Goal: Task Accomplishment & Management: Manage account settings

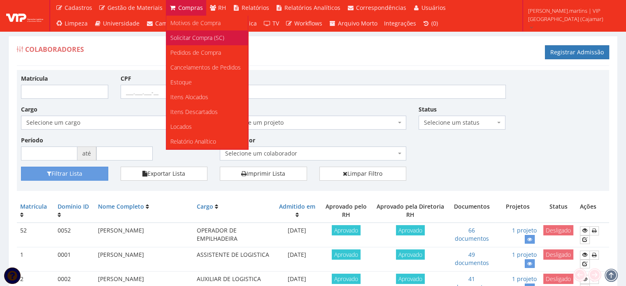
click at [179, 36] on span "Solicitar Compra (SC)" at bounding box center [197, 38] width 54 height 8
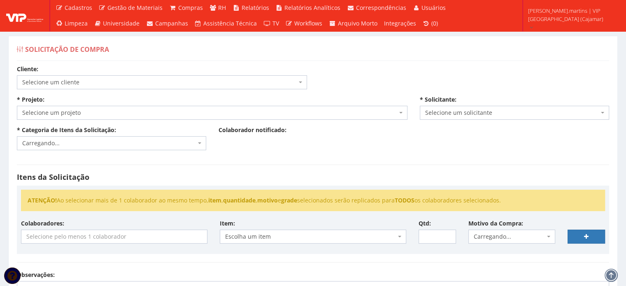
click at [156, 56] on div "Solicitação de Compra" at bounding box center [313, 51] width 592 height 20
click at [116, 84] on span "Selecione um cliente" at bounding box center [159, 82] width 274 height 8
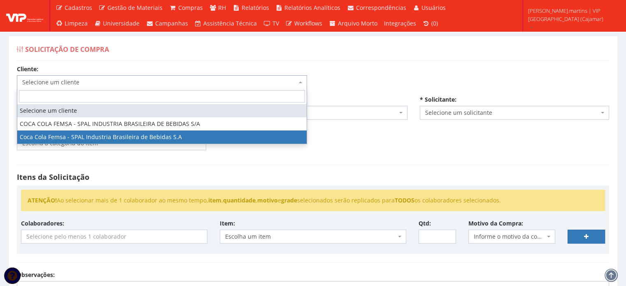
select select "51"
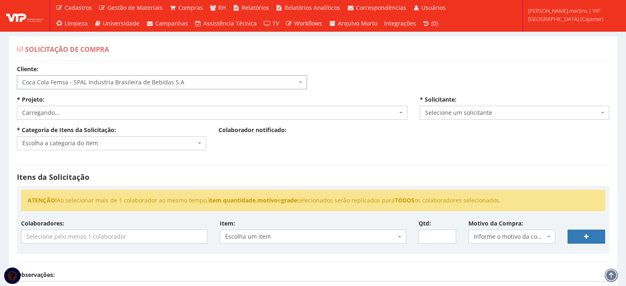
click at [75, 110] on span "Carregando..." at bounding box center [209, 113] width 375 height 8
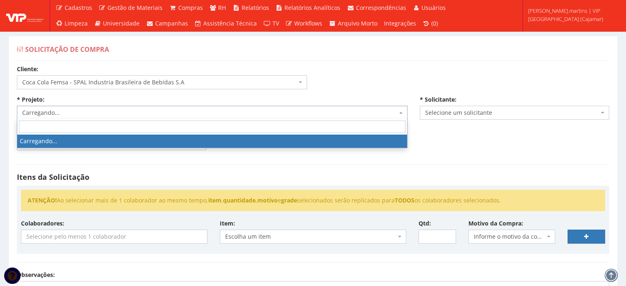
click at [74, 115] on span "Carregando..." at bounding box center [209, 113] width 375 height 8
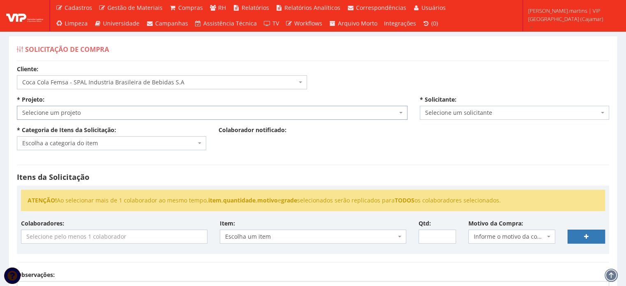
click at [75, 114] on span "Selecione um projeto" at bounding box center [209, 113] width 375 height 8
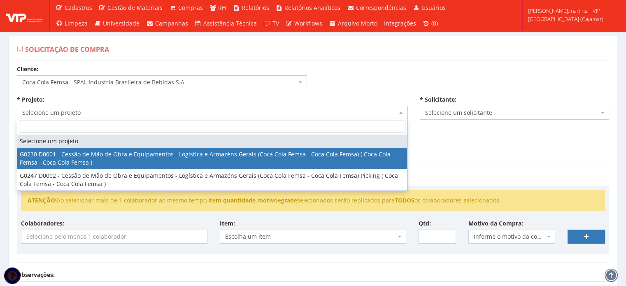
select select "230"
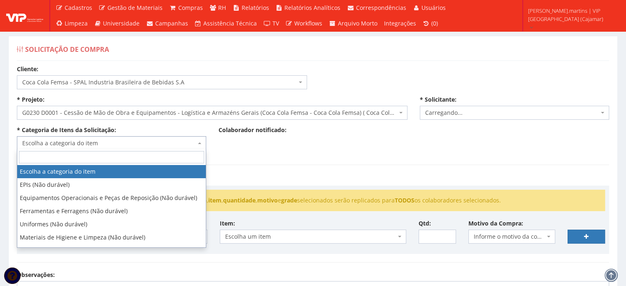
click at [69, 140] on span "Escolha a categoria do item" at bounding box center [109, 143] width 174 height 8
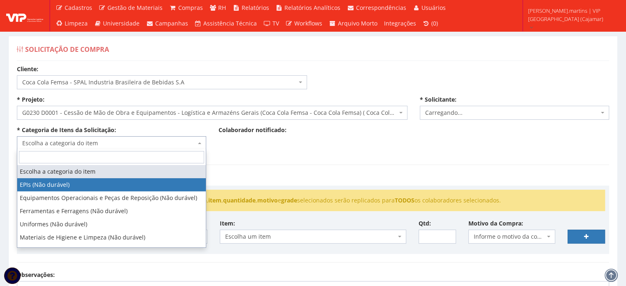
select select "1"
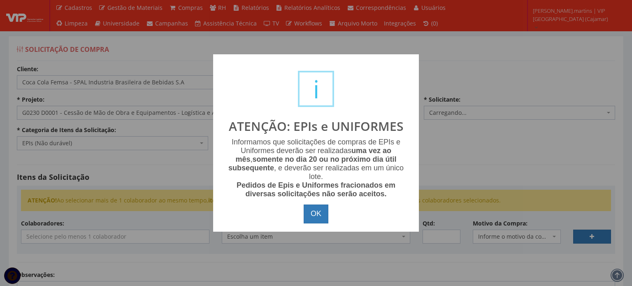
select select "2471"
click at [313, 214] on button "OK" at bounding box center [316, 213] width 25 height 19
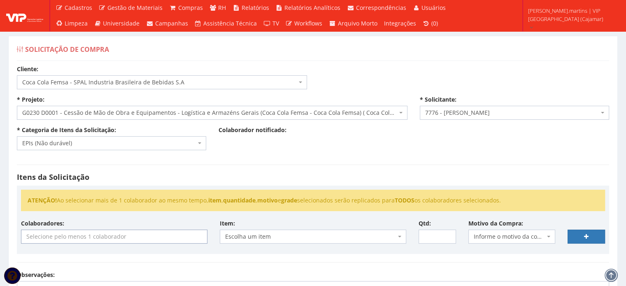
click at [151, 230] on input "search" at bounding box center [114, 236] width 186 height 13
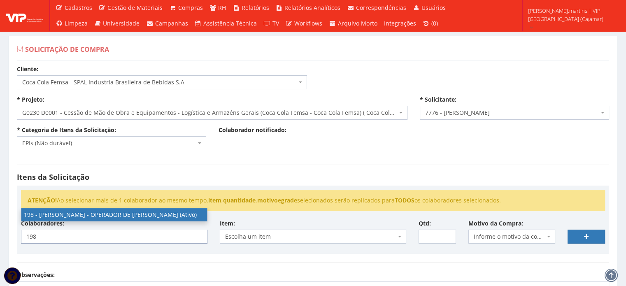
type input "198"
select select "4114"
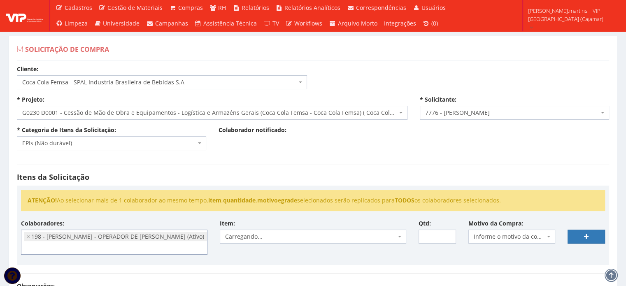
click at [515, 232] on span "Informe o motivo da compra" at bounding box center [510, 236] width 72 height 8
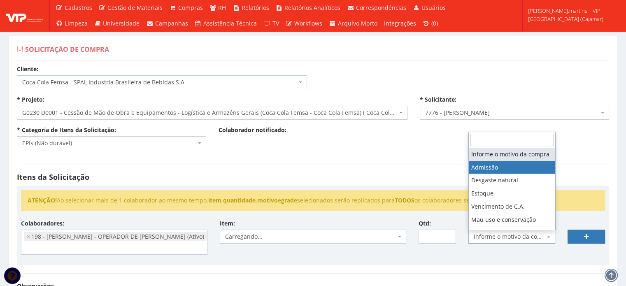
select select "1"
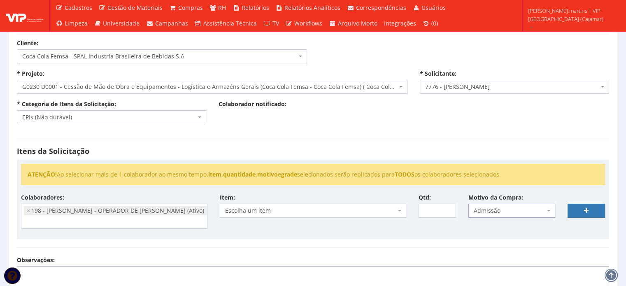
scroll to position [82, 0]
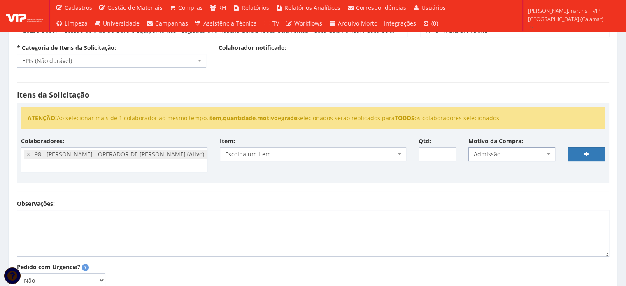
click at [378, 151] on span "Escolha um item" at bounding box center [310, 154] width 171 height 8
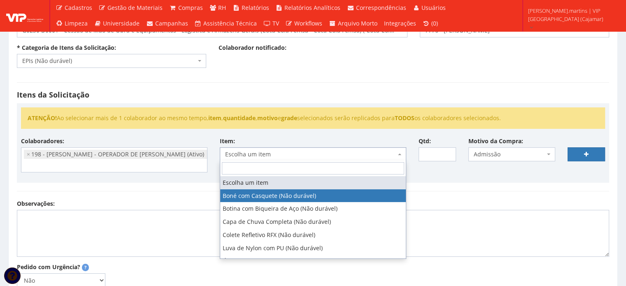
select select "41"
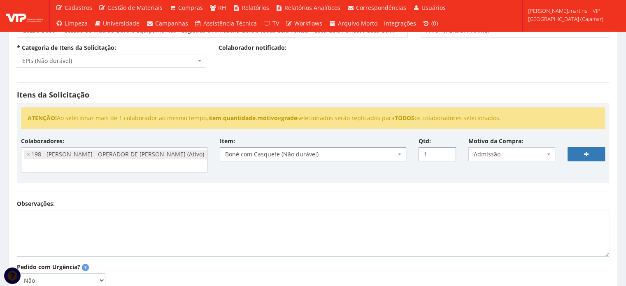
type input "1"
click at [446, 151] on input "1" at bounding box center [436, 154] width 37 height 14
click at [576, 155] on link at bounding box center [585, 154] width 37 height 14
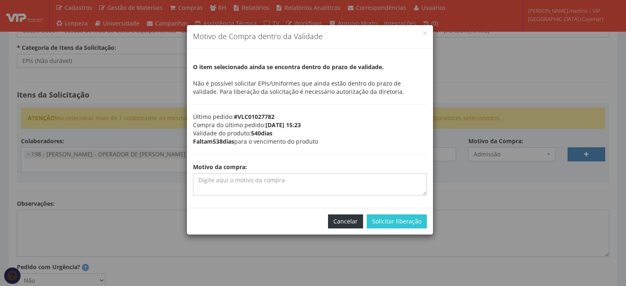
click at [347, 225] on button "Cancelar" at bounding box center [345, 221] width 35 height 14
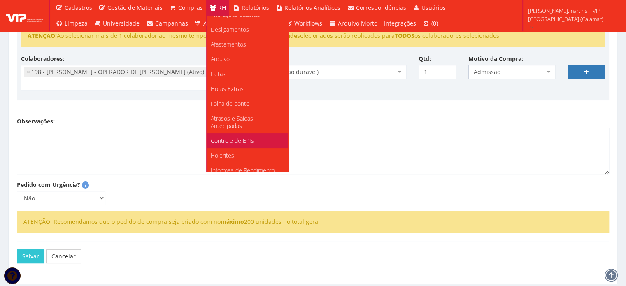
click at [240, 140] on span "Controle de EPIs" at bounding box center [232, 141] width 43 height 8
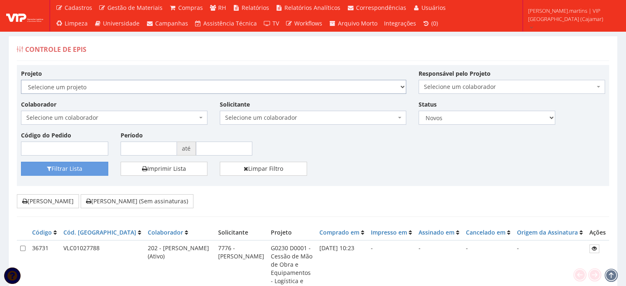
click at [135, 84] on select "Selecione um projeto G0230 D0001 - Cessão de Mão de Obra e Equipamentos - Logís…" at bounding box center [213, 87] width 385 height 14
select select "230"
click at [21, 80] on select "Selecione um projeto G0230 D0001 - Cessão de Mão de Obra e Equipamentos - Logís…" at bounding box center [213, 87] width 385 height 14
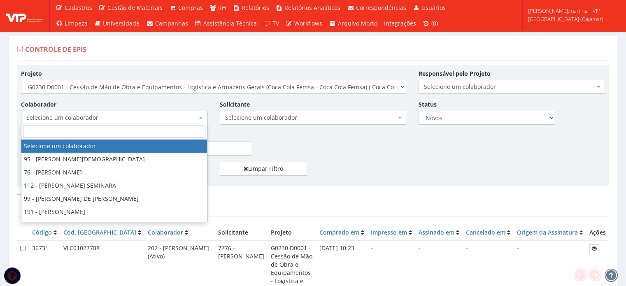
click at [121, 115] on span "Selecione um colaborador" at bounding box center [111, 118] width 171 height 8
type input "198"
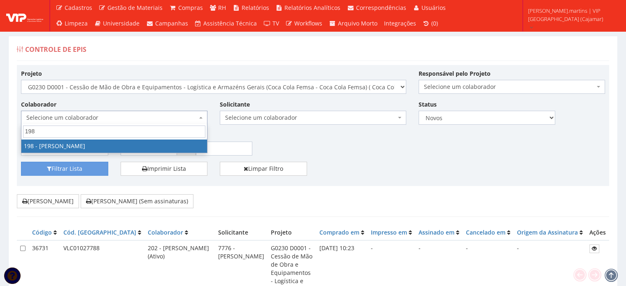
select select "4114"
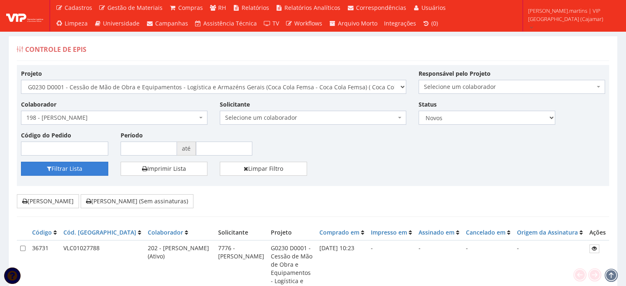
click at [86, 170] on button "Filtrar Lista" at bounding box center [64, 169] width 87 height 14
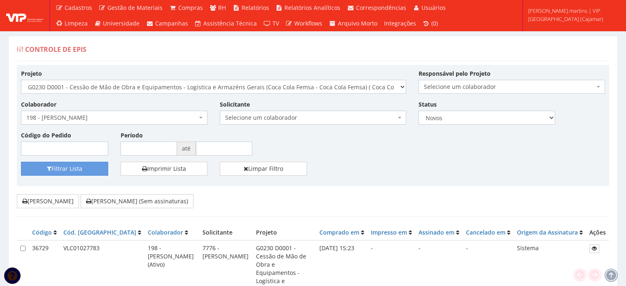
scroll to position [109, 0]
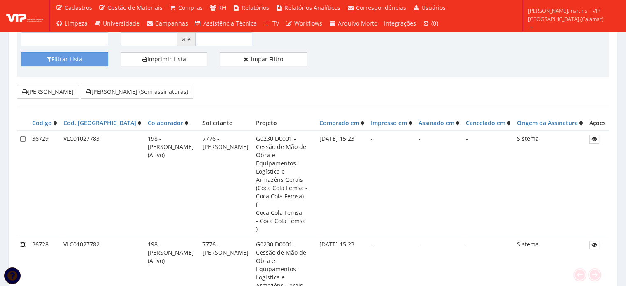
click at [22, 242] on input "checkbox" at bounding box center [22, 244] width 5 height 5
checkbox input "true"
click at [21, 137] on input "checkbox" at bounding box center [22, 138] width 5 height 5
checkbox input "true"
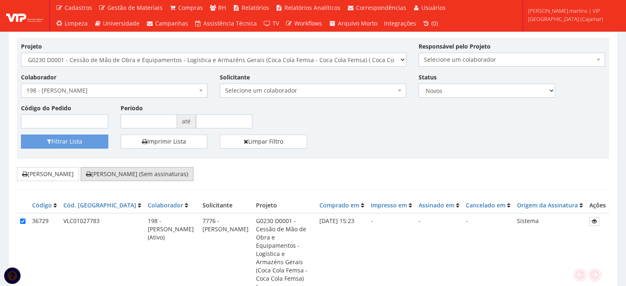
click at [141, 171] on button "[PERSON_NAME] (Sem assinaturas)" at bounding box center [137, 174] width 113 height 14
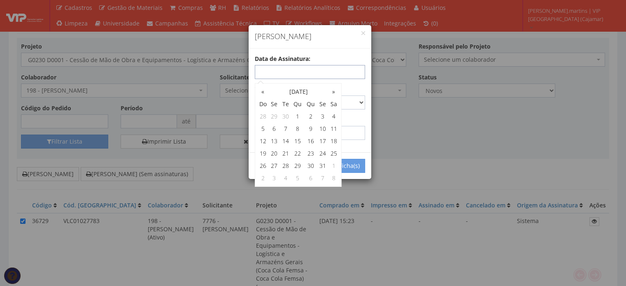
click at [319, 70] on input "text" at bounding box center [310, 72] width 110 height 14
type input "07/10/2025"
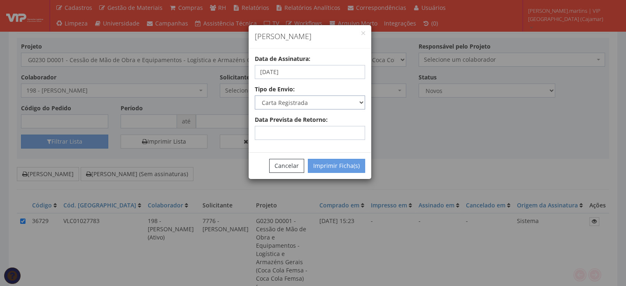
click at [352, 98] on select "Carta Registrada Carta Simples PAC Sedex Sedex 10 Sedex 12 Sedex Hoje E-mail Tr…" at bounding box center [310, 102] width 110 height 14
select select "email"
click at [255, 95] on select "Carta Registrada Carta Simples PAC Sedex Sedex 10 Sedex 12 Sedex Hoje E-mail Tr…" at bounding box center [310, 102] width 110 height 14
click at [324, 170] on button "Imprimir Ficha(s)" at bounding box center [336, 166] width 57 height 14
select select "2"
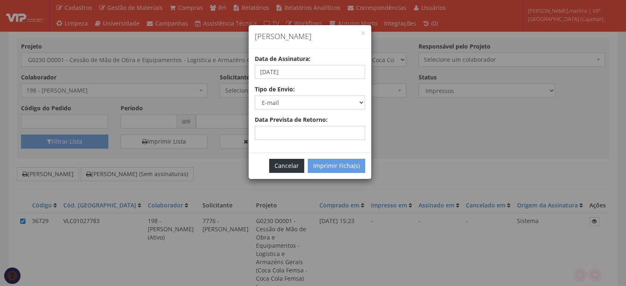
click at [276, 166] on button "Cancelar" at bounding box center [286, 166] width 35 height 14
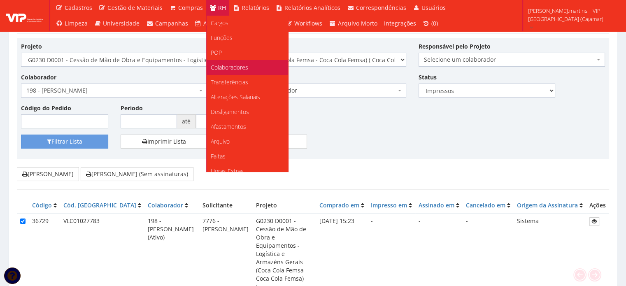
click at [222, 63] on link "Colaboradores" at bounding box center [247, 67] width 81 height 15
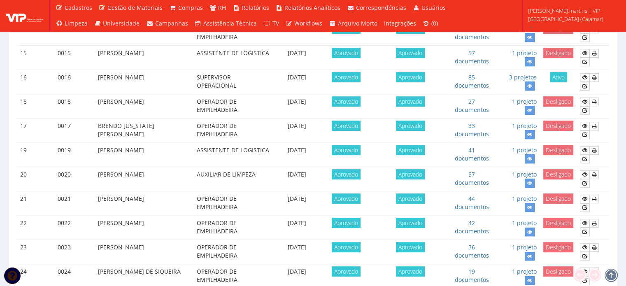
scroll to position [722, 0]
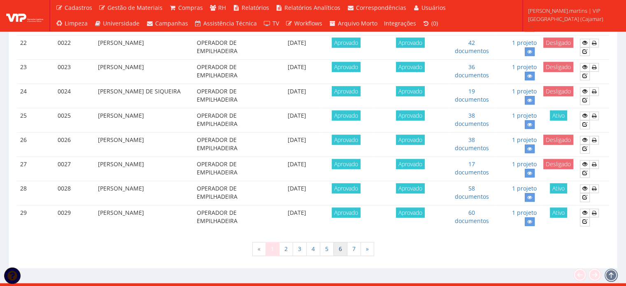
click at [340, 242] on link "6" at bounding box center [340, 249] width 14 height 14
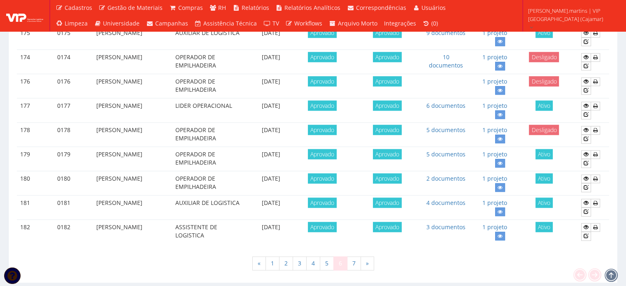
scroll to position [722, 0]
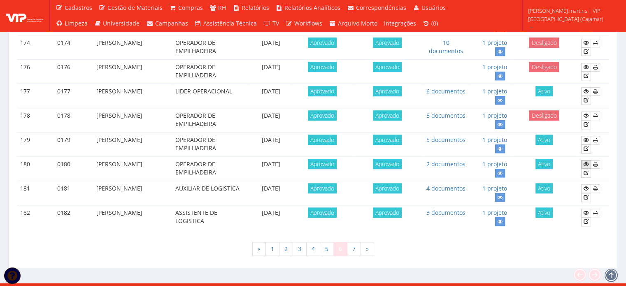
click at [585, 161] on icon at bounding box center [585, 164] width 5 height 6
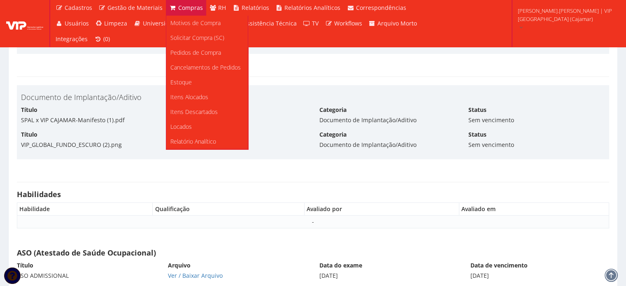
scroll to position [2715, 0]
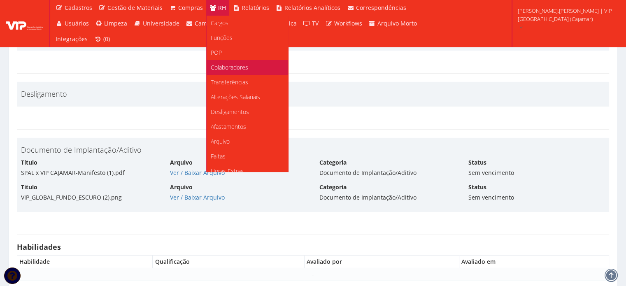
click at [221, 67] on span "Colaboradores" at bounding box center [229, 67] width 37 height 8
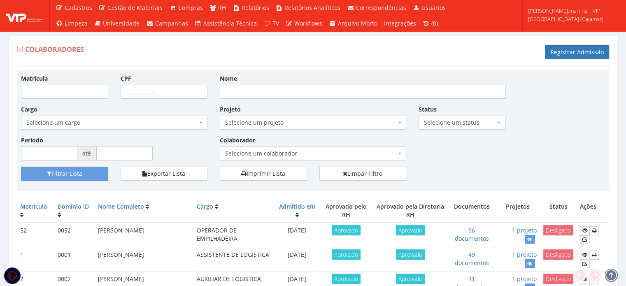
click at [242, 153] on span "Selecione um colaborador" at bounding box center [310, 153] width 171 height 8
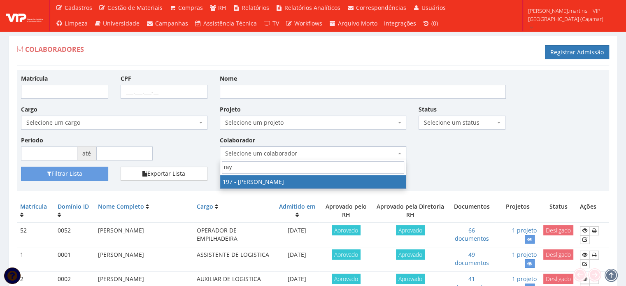
type input "ra"
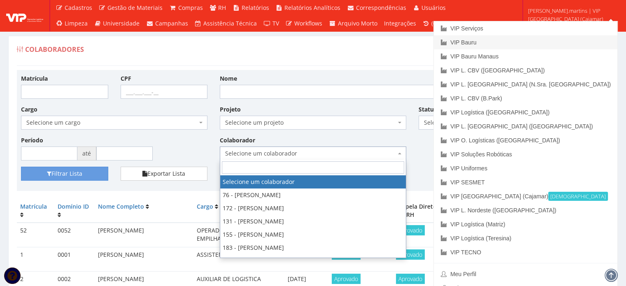
click at [550, 42] on link "VIP Bauru" at bounding box center [525, 42] width 183 height 14
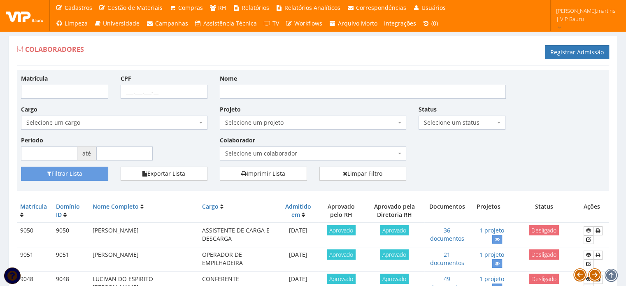
click at [262, 148] on span "Selecione um colaborador" at bounding box center [313, 153] width 186 height 14
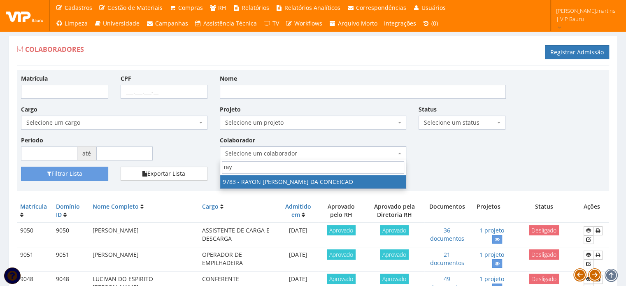
type input "ray"
select select "4109"
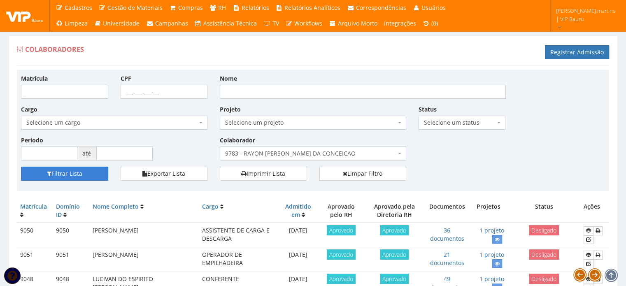
click at [88, 168] on button "Filtrar Lista" at bounding box center [64, 174] width 87 height 14
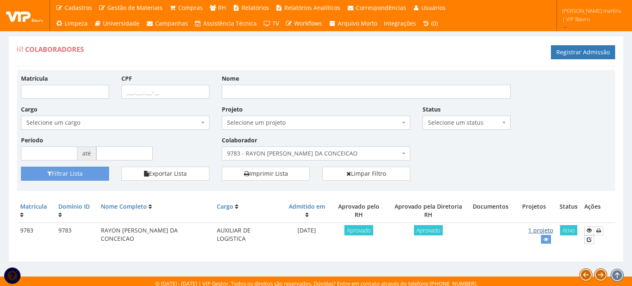
click at [528, 226] on link "1 projeto" at bounding box center [540, 230] width 25 height 8
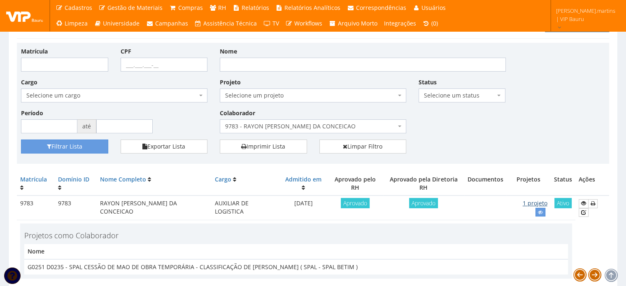
scroll to position [72, 0]
